Goal: Transaction & Acquisition: Purchase product/service

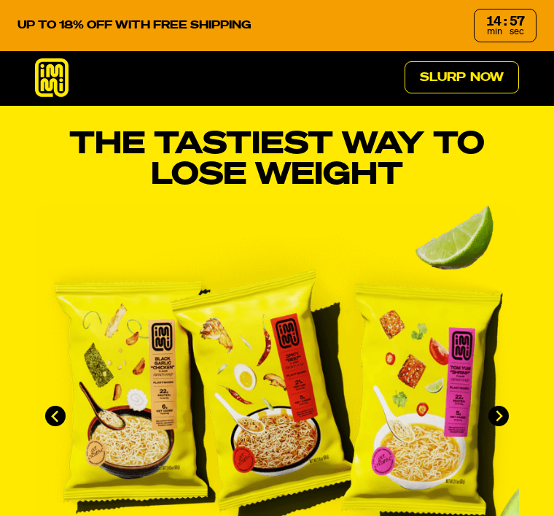
click at [432, 81] on link "Slurp Now" at bounding box center [462, 77] width 114 height 32
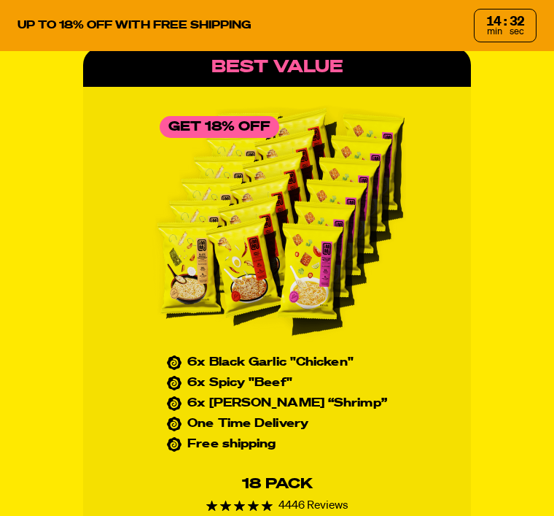
scroll to position [6617, 0]
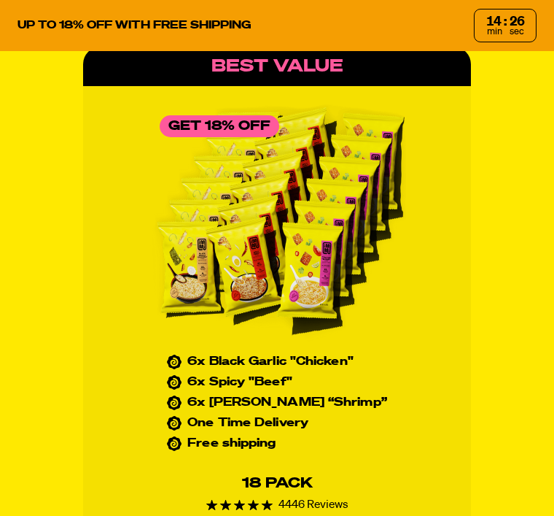
click at [184, 65] on div "Best Value" at bounding box center [276, 66] width 387 height 39
click at [211, 344] on img at bounding box center [277, 221] width 258 height 246
click at [233, 261] on img at bounding box center [277, 221] width 258 height 246
click at [312, 259] on img at bounding box center [277, 221] width 258 height 246
click at [180, 118] on img at bounding box center [277, 221] width 258 height 246
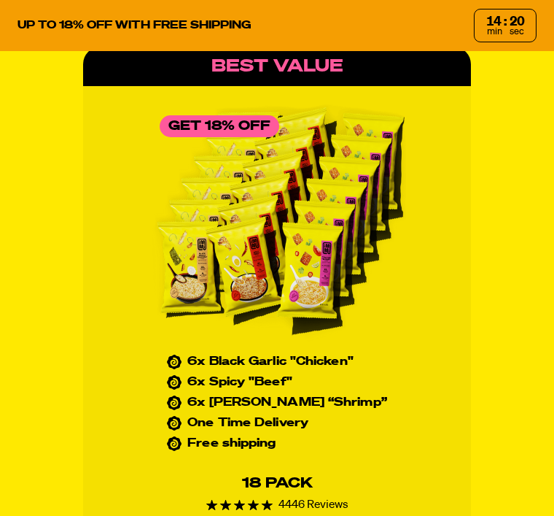
click at [225, 132] on div "Get 18% Off" at bounding box center [220, 126] width 120 height 22
click at [235, 71] on div "Best Value" at bounding box center [276, 66] width 387 height 39
click at [230, 76] on div "Best Value" at bounding box center [276, 66] width 387 height 39
click at [236, 73] on div "Best Value" at bounding box center [276, 66] width 387 height 39
click at [220, 71] on div "Best Value" at bounding box center [276, 66] width 387 height 39
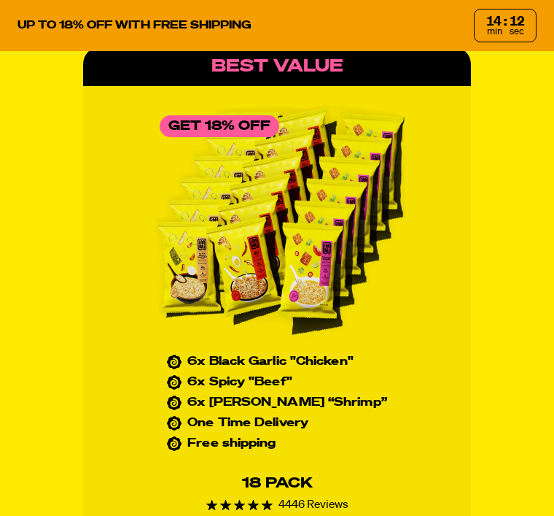
click at [219, 71] on div "Best Value" at bounding box center [276, 66] width 387 height 39
click at [200, 131] on div "Get 18% Off" at bounding box center [220, 126] width 120 height 22
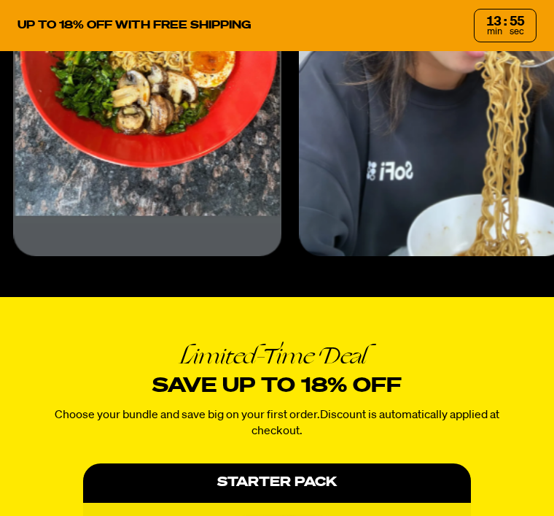
scroll to position [5637, 0]
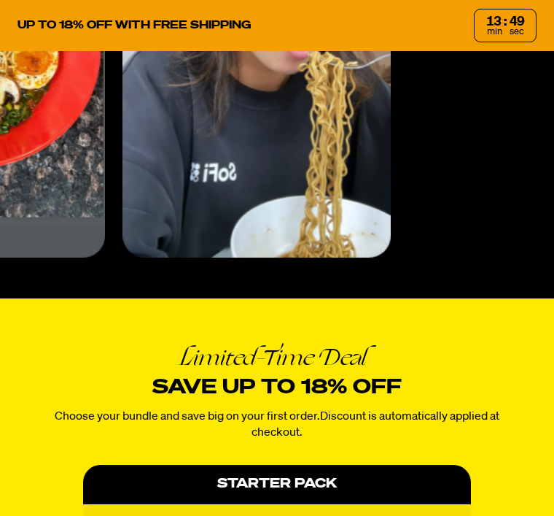
click at [90, 379] on h2 "Limited-Time Deal Save up to 18% off" at bounding box center [277, 372] width 484 height 55
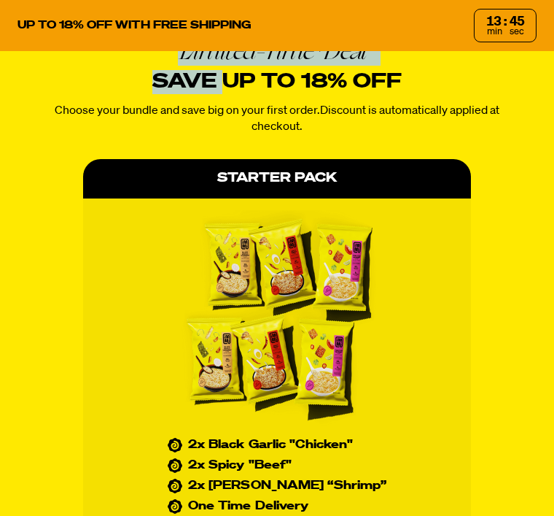
scroll to position [5933, 0]
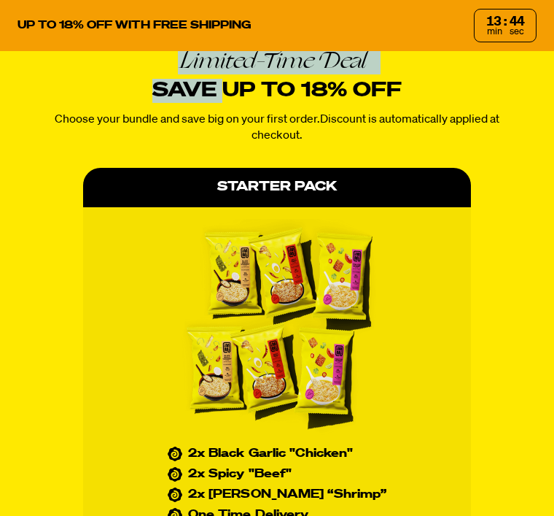
click at [214, 192] on div "Starter Pack" at bounding box center [276, 187] width 387 height 39
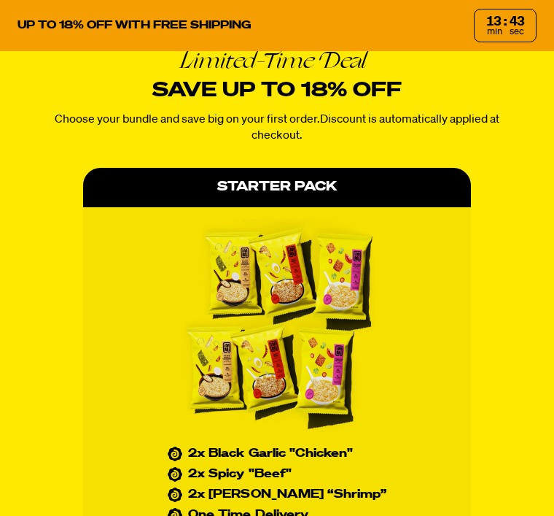
click at [275, 177] on div "Starter Pack" at bounding box center [276, 187] width 387 height 39
click at [263, 188] on div "Starter Pack" at bounding box center [276, 187] width 387 height 39
click at [209, 188] on div "Starter Pack" at bounding box center [276, 187] width 387 height 39
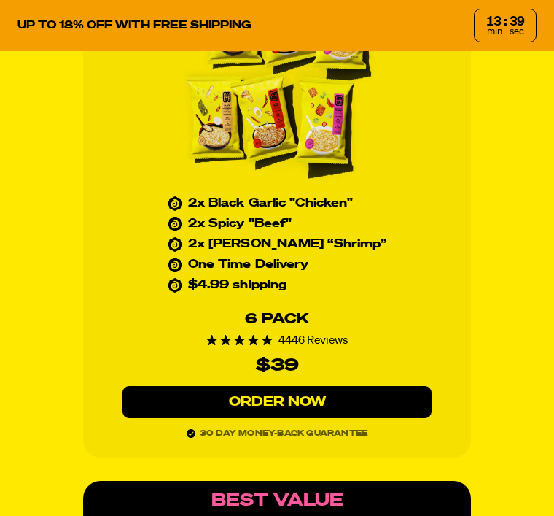
scroll to position [6226, 0]
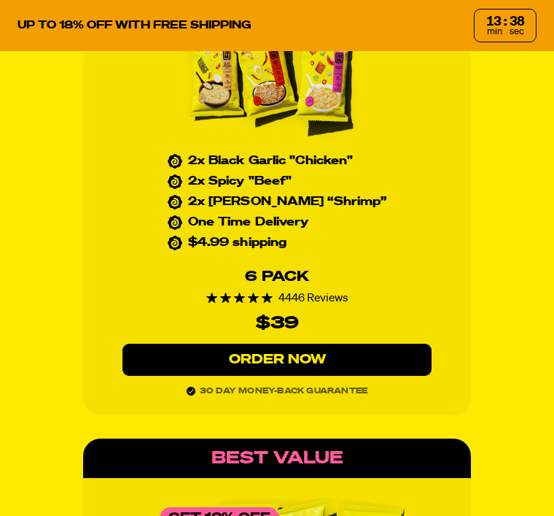
click at [250, 362] on link "Order Now" at bounding box center [278, 359] width 310 height 33
